Goal: Find specific page/section: Find specific page/section

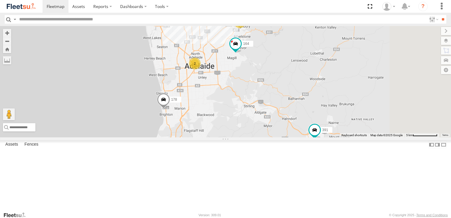
drag, startPoint x: 260, startPoint y: 128, endPoint x: 192, endPoint y: 125, distance: 67.7
click at [190, 127] on div "178 161 153 177 391 164 2 4 167 2" at bounding box center [225, 81] width 451 height 111
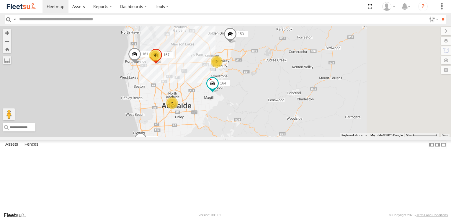
drag, startPoint x: 244, startPoint y: 96, endPoint x: 219, endPoint y: 138, distance: 48.9
click at [219, 137] on div "178 161 153 177 391 164 2 4 167 2" at bounding box center [225, 81] width 451 height 111
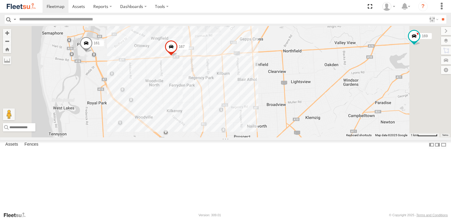
drag, startPoint x: 219, startPoint y: 101, endPoint x: 230, endPoint y: 142, distance: 42.7
click at [230, 137] on div "178 161 153 177 391 164 167 169 168 176 165" at bounding box center [225, 81] width 451 height 111
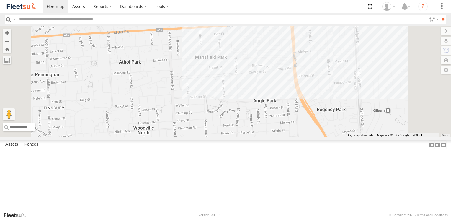
drag, startPoint x: 252, startPoint y: 75, endPoint x: 251, endPoint y: 154, distance: 79.2
click at [251, 137] on div "178 161 153 177 391 164 167 169 168 176 165" at bounding box center [225, 81] width 451 height 111
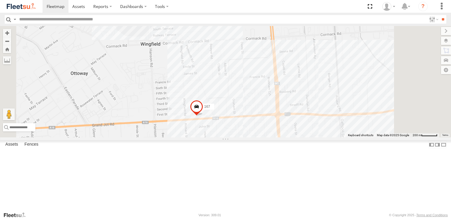
drag, startPoint x: 248, startPoint y: 111, endPoint x: 234, endPoint y: 155, distance: 46.6
click at [234, 137] on div "178 161 153 177 391 164 167 169 168 176 165" at bounding box center [225, 81] width 451 height 111
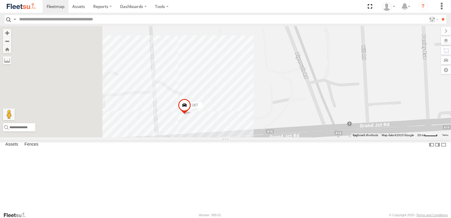
drag, startPoint x: 245, startPoint y: 155, endPoint x: 290, endPoint y: 137, distance: 48.1
click at [290, 137] on div "178 161 153 177 391 164 167 169 168 176 165" at bounding box center [225, 81] width 451 height 111
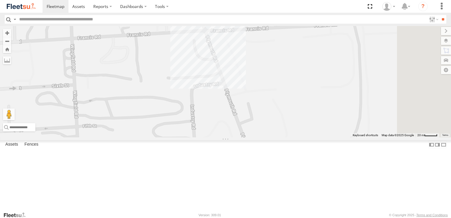
drag, startPoint x: 394, startPoint y: 152, endPoint x: 266, endPoint y: 65, distance: 155.2
click at [266, 66] on div "178 161 153 177 391 164 167 169 168 176 165" at bounding box center [225, 81] width 451 height 111
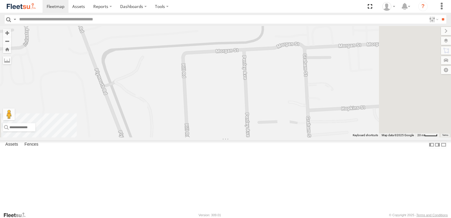
drag, startPoint x: 318, startPoint y: 133, endPoint x: 273, endPoint y: 75, distance: 73.1
click at [273, 76] on div "178 161 153 177 391 164 167 169 168 176 165" at bounding box center [225, 81] width 451 height 111
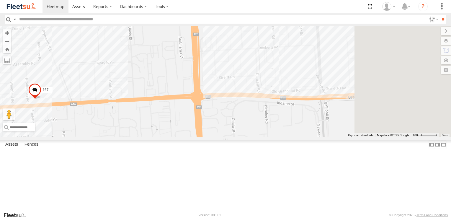
drag, startPoint x: 365, startPoint y: 102, endPoint x: 269, endPoint y: 152, distance: 108.8
click at [269, 137] on div "178 161 153 177 391 164 167 169 168 176 165" at bounding box center [225, 81] width 451 height 111
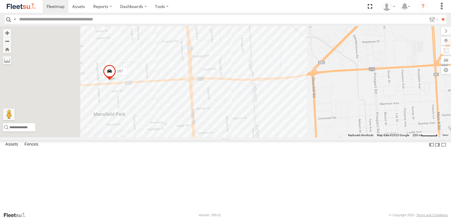
drag, startPoint x: 158, startPoint y: 131, endPoint x: 309, endPoint y: 137, distance: 151.1
click at [309, 137] on div "178 161 153 177 391 164 167 169 168 176 165" at bounding box center [225, 81] width 451 height 111
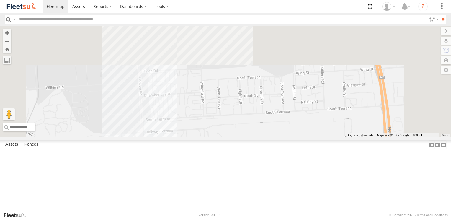
drag, startPoint x: 230, startPoint y: 59, endPoint x: 234, endPoint y: 178, distance: 120.0
click at [234, 137] on div "178 161 153 177 391 164 167 169 168 176 165" at bounding box center [225, 81] width 451 height 111
